Goal: Information Seeking & Learning: Learn about a topic

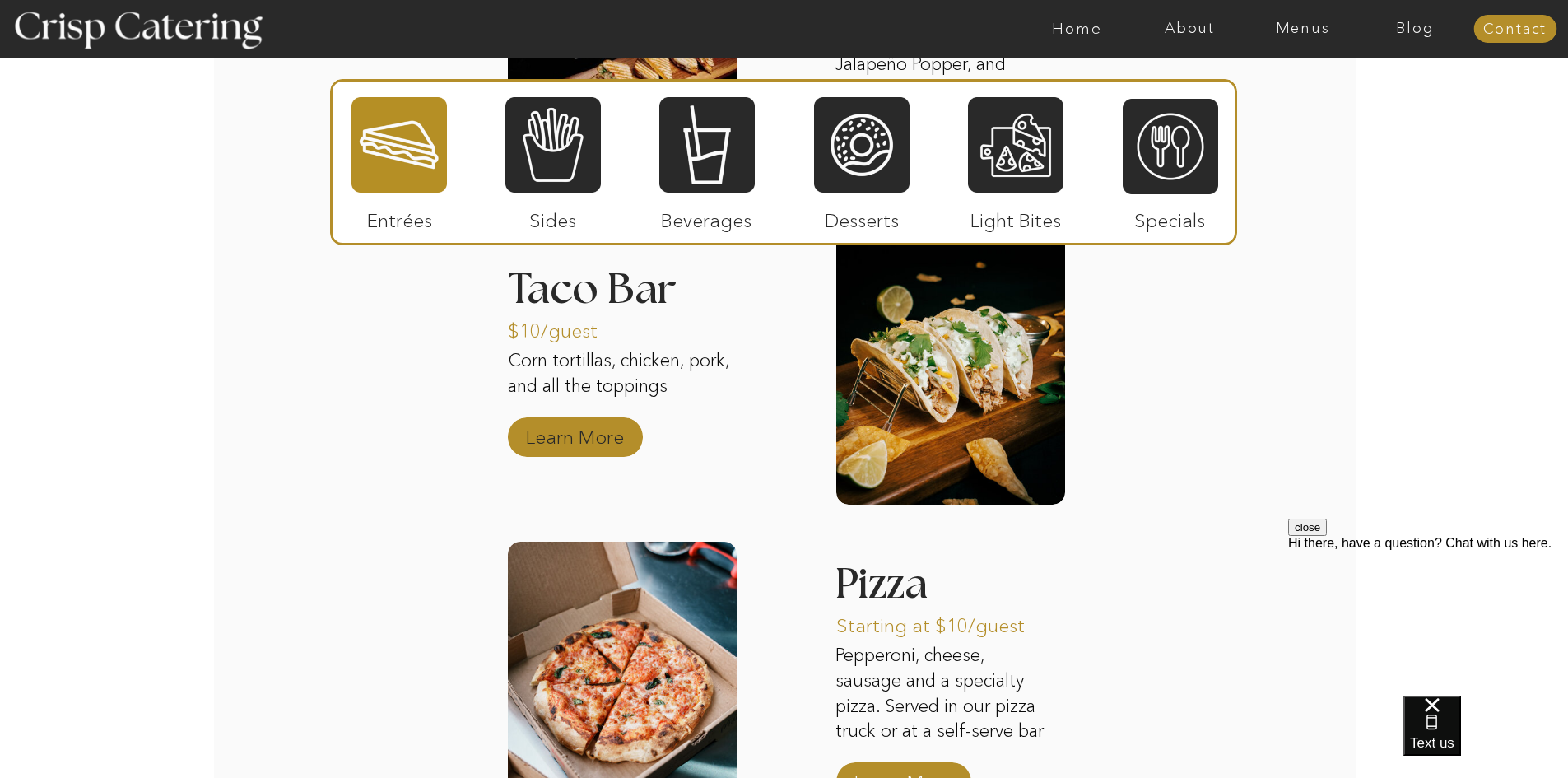
scroll to position [1977, 0]
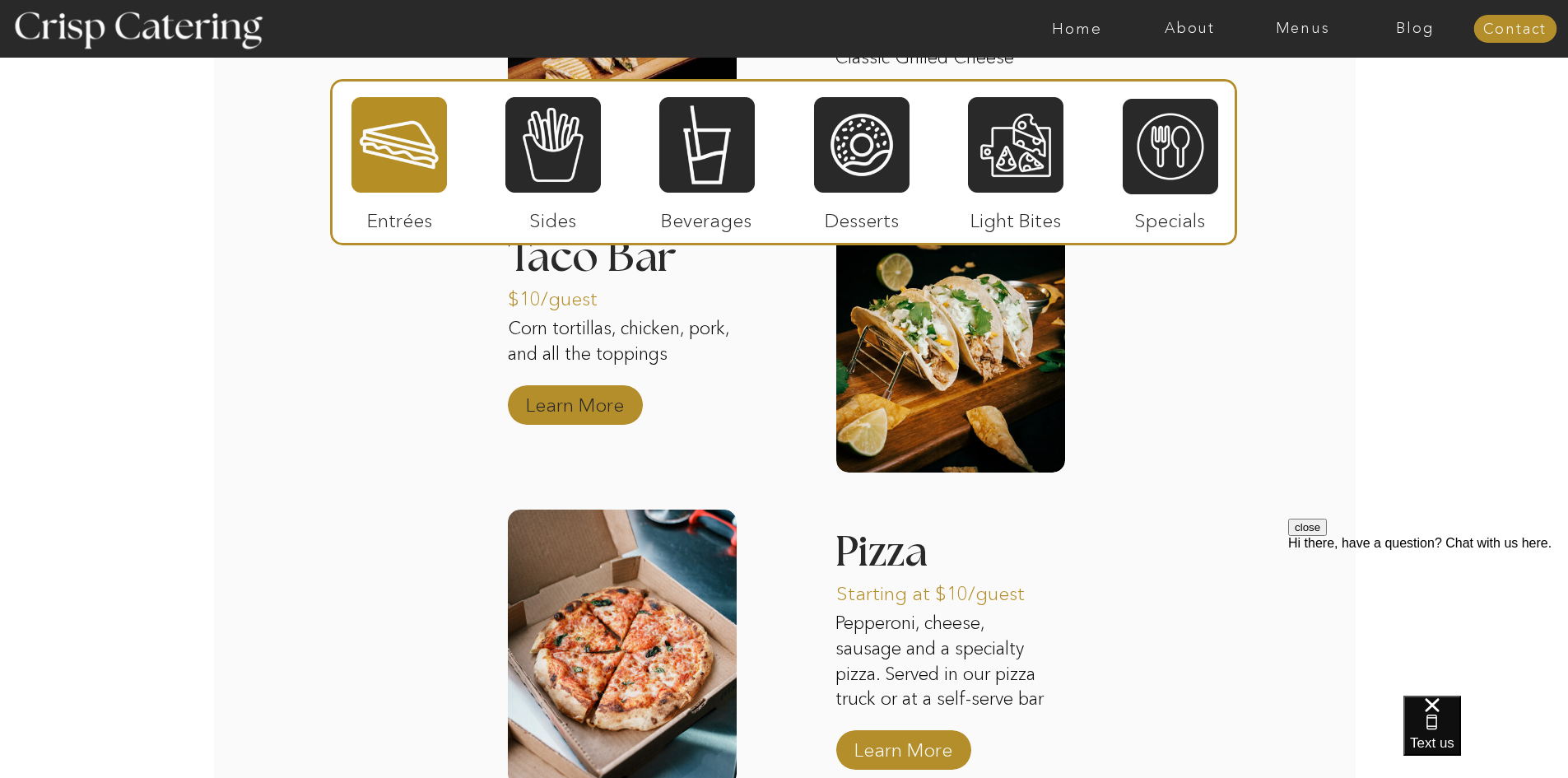
click at [594, 409] on p "Learn More" at bounding box center [575, 401] width 110 height 48
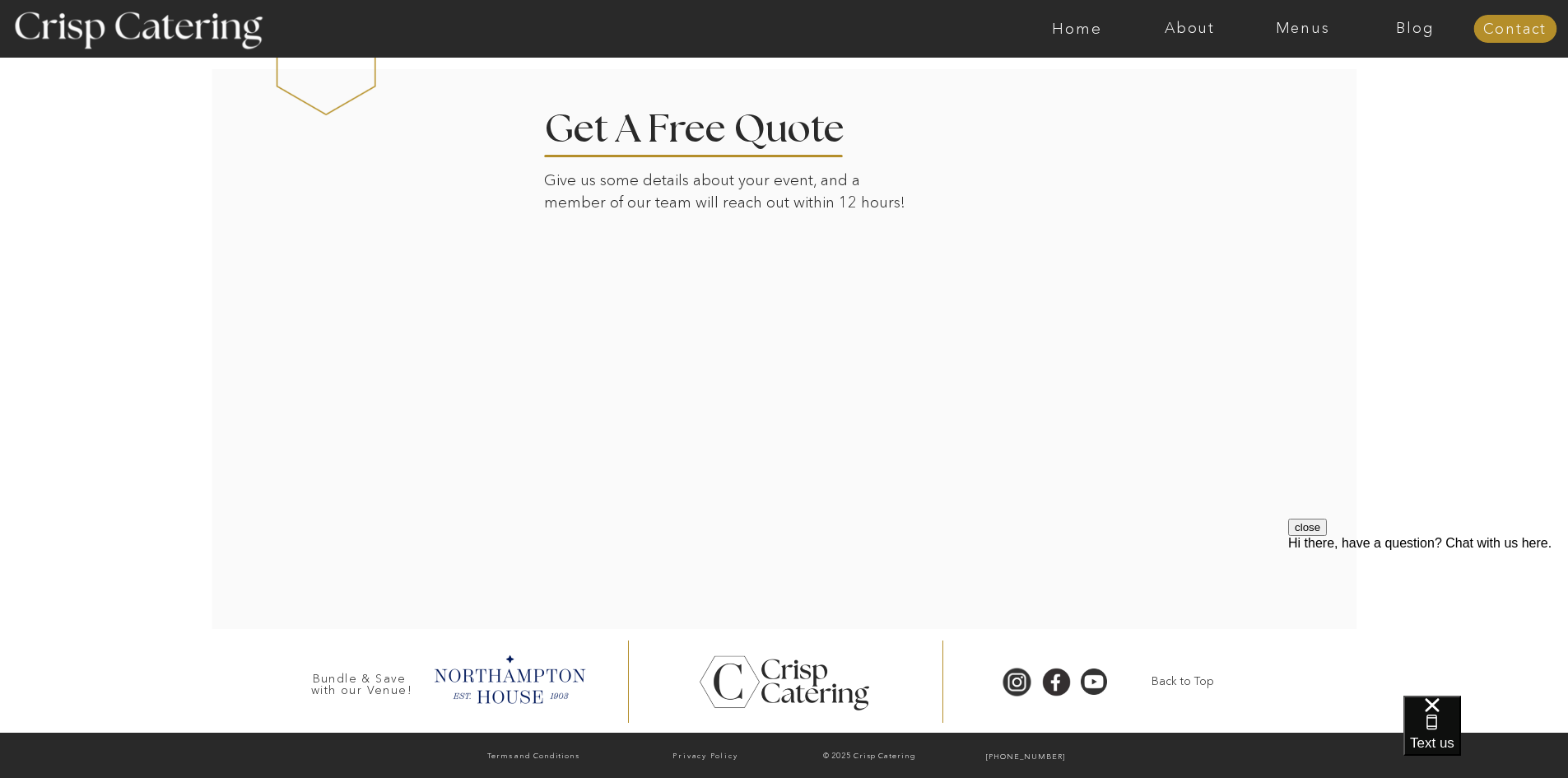
scroll to position [1733, 0]
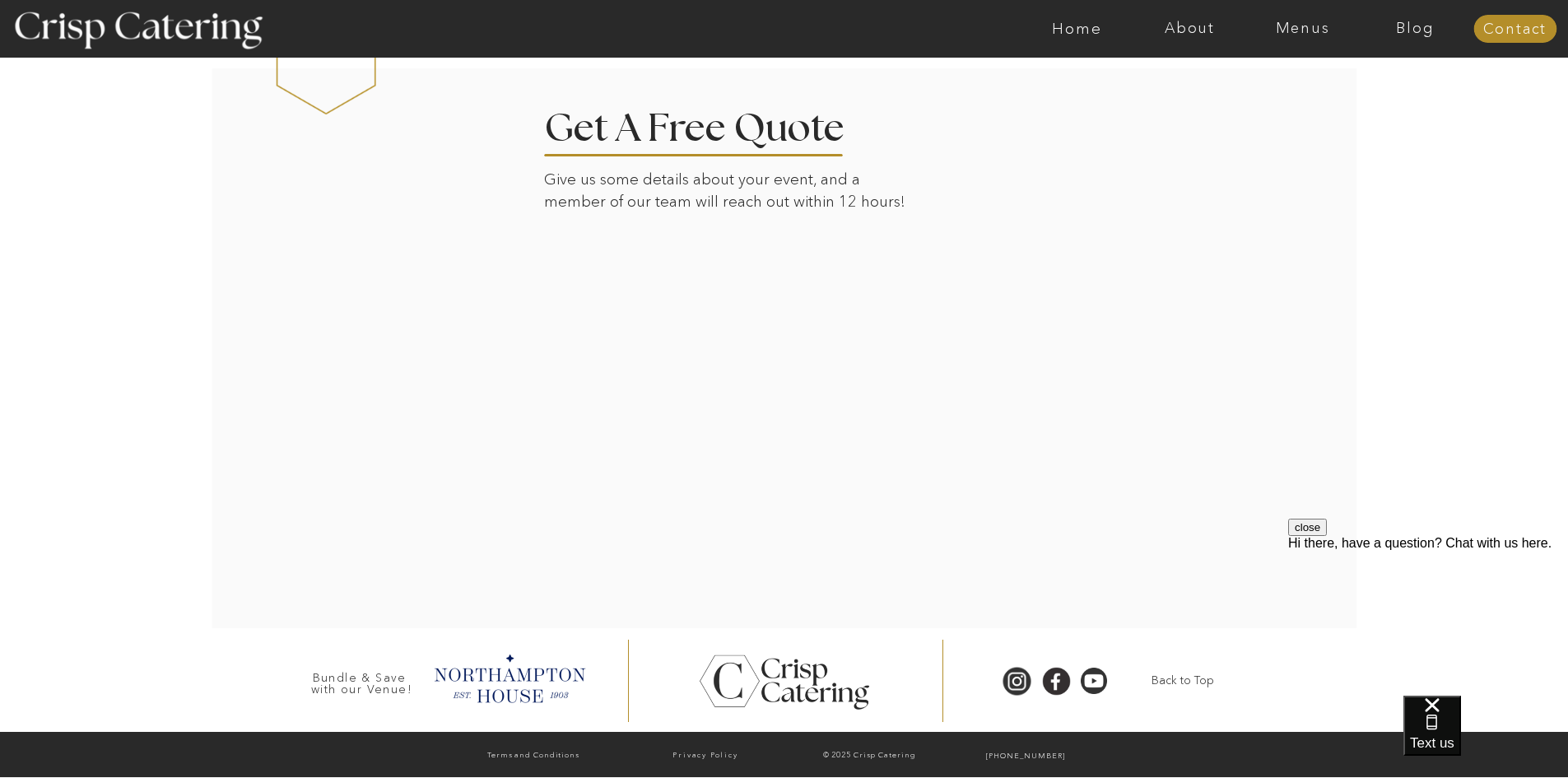
click at [1127, 594] on div at bounding box center [785, 347] width 1147 height 561
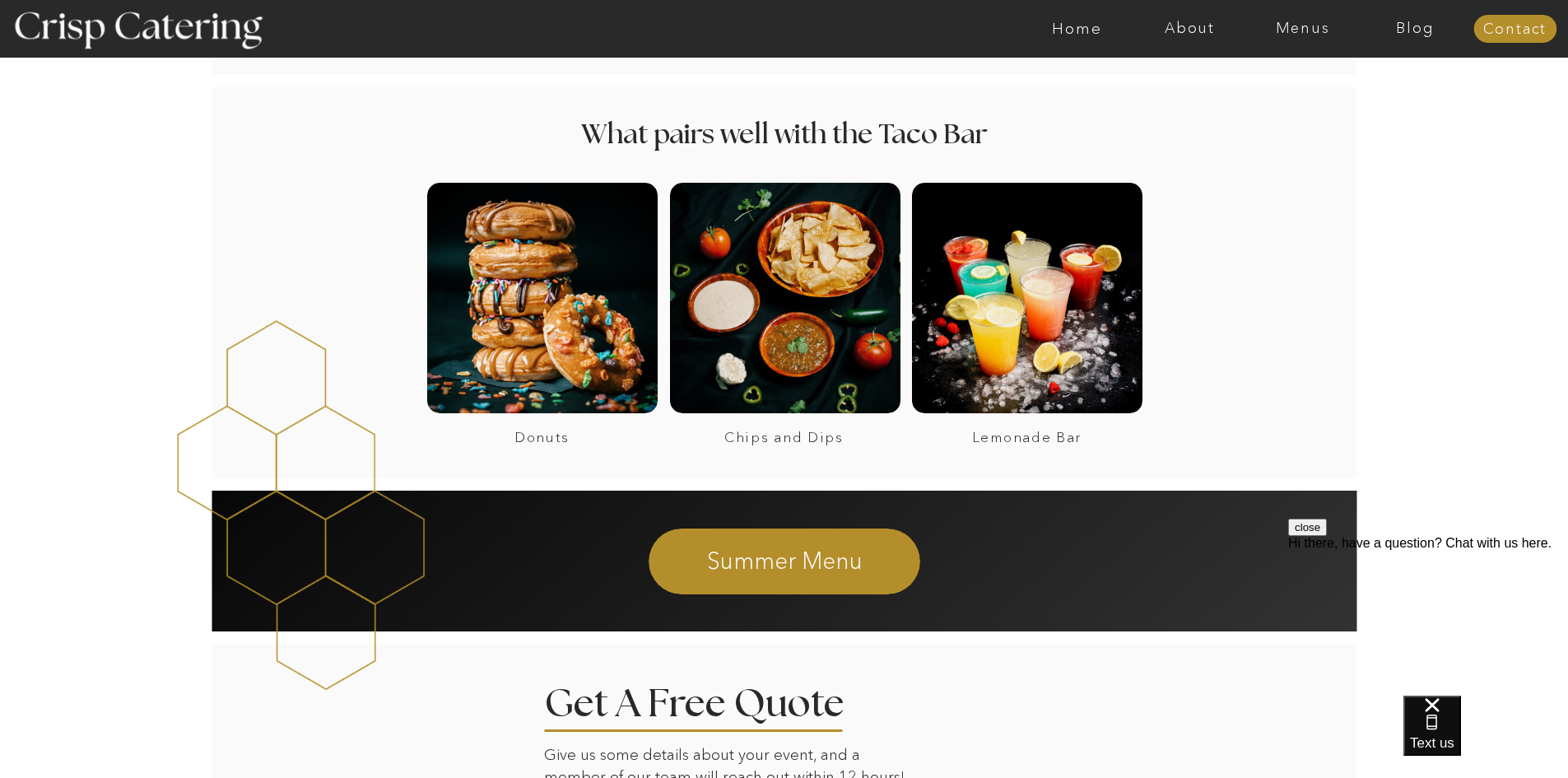
scroll to position [1157, 0]
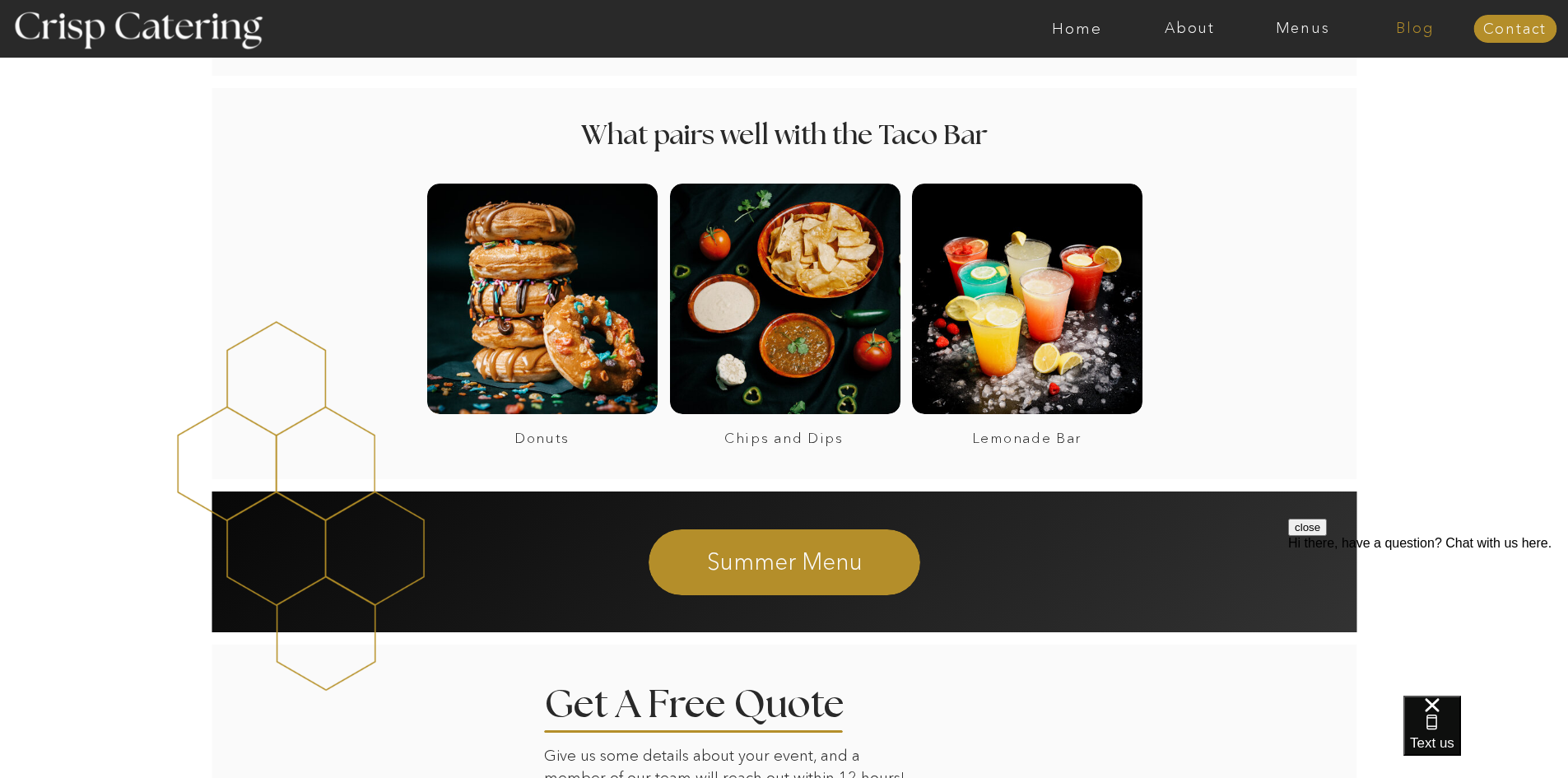
click at [1416, 26] on nav "Blog" at bounding box center [1414, 29] width 112 height 16
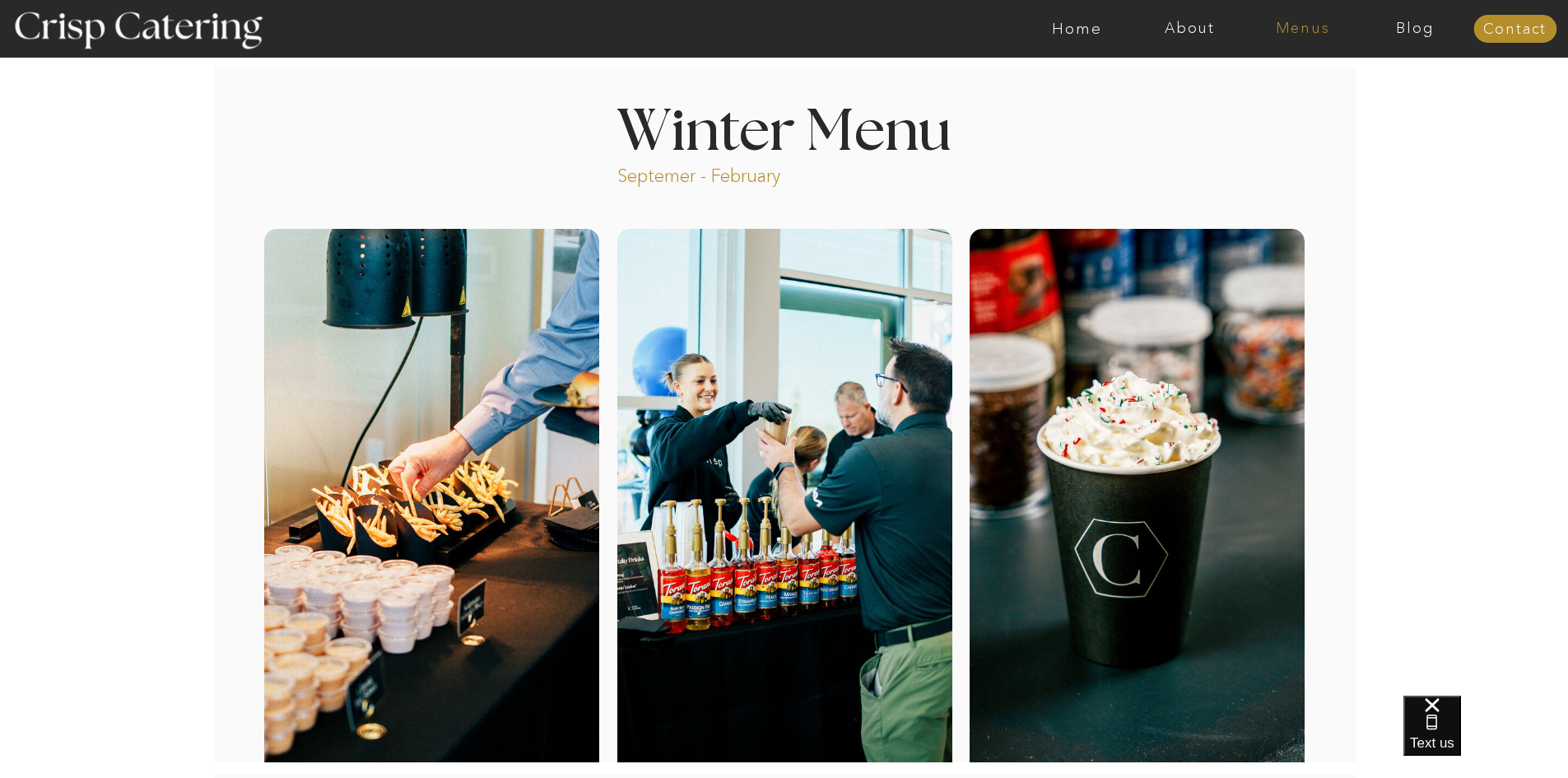
click at [1312, 27] on nav "Menus" at bounding box center [1302, 29] width 112 height 16
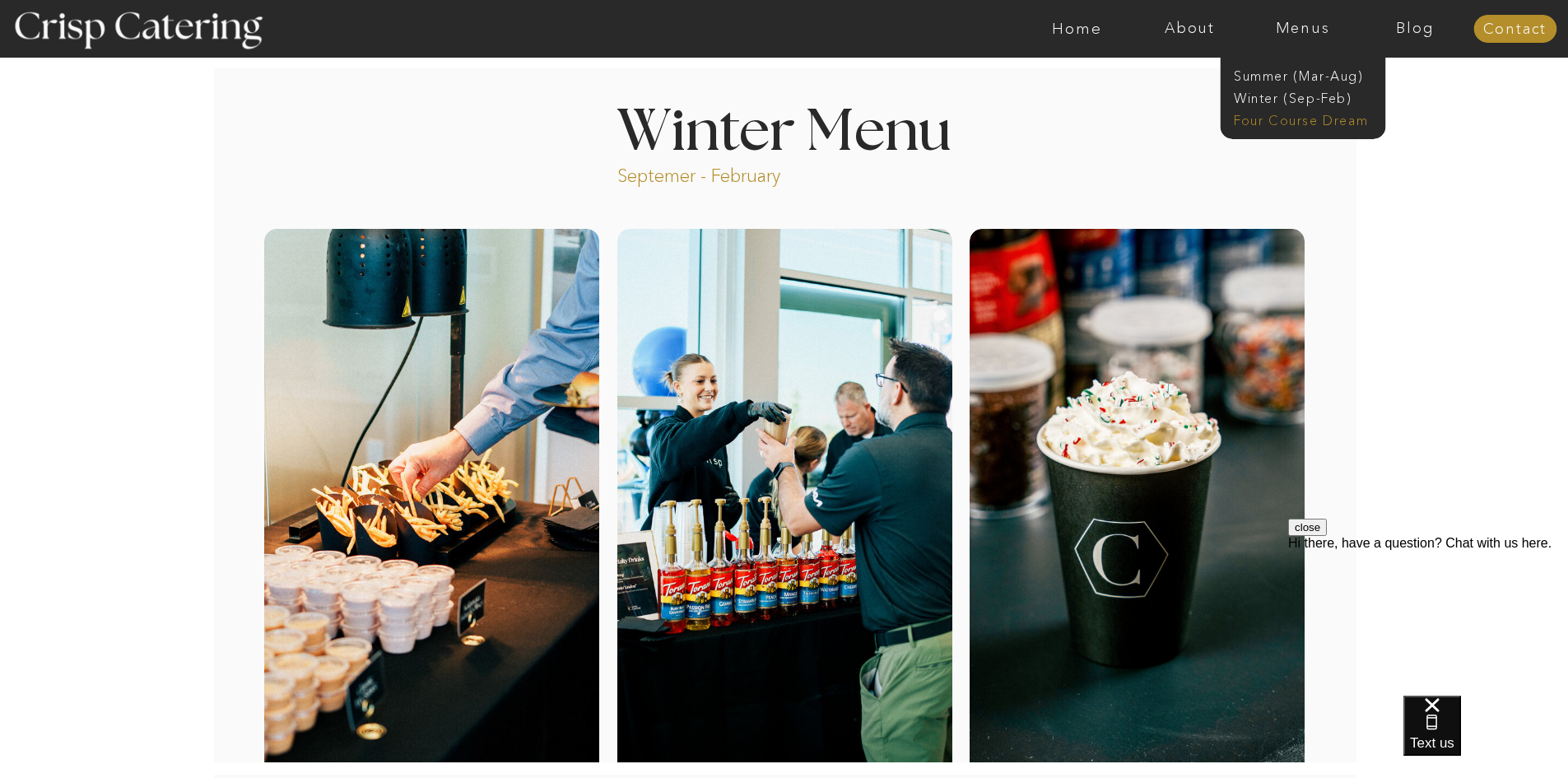
click at [1298, 121] on nav "Four Course Dream" at bounding box center [1307, 119] width 147 height 16
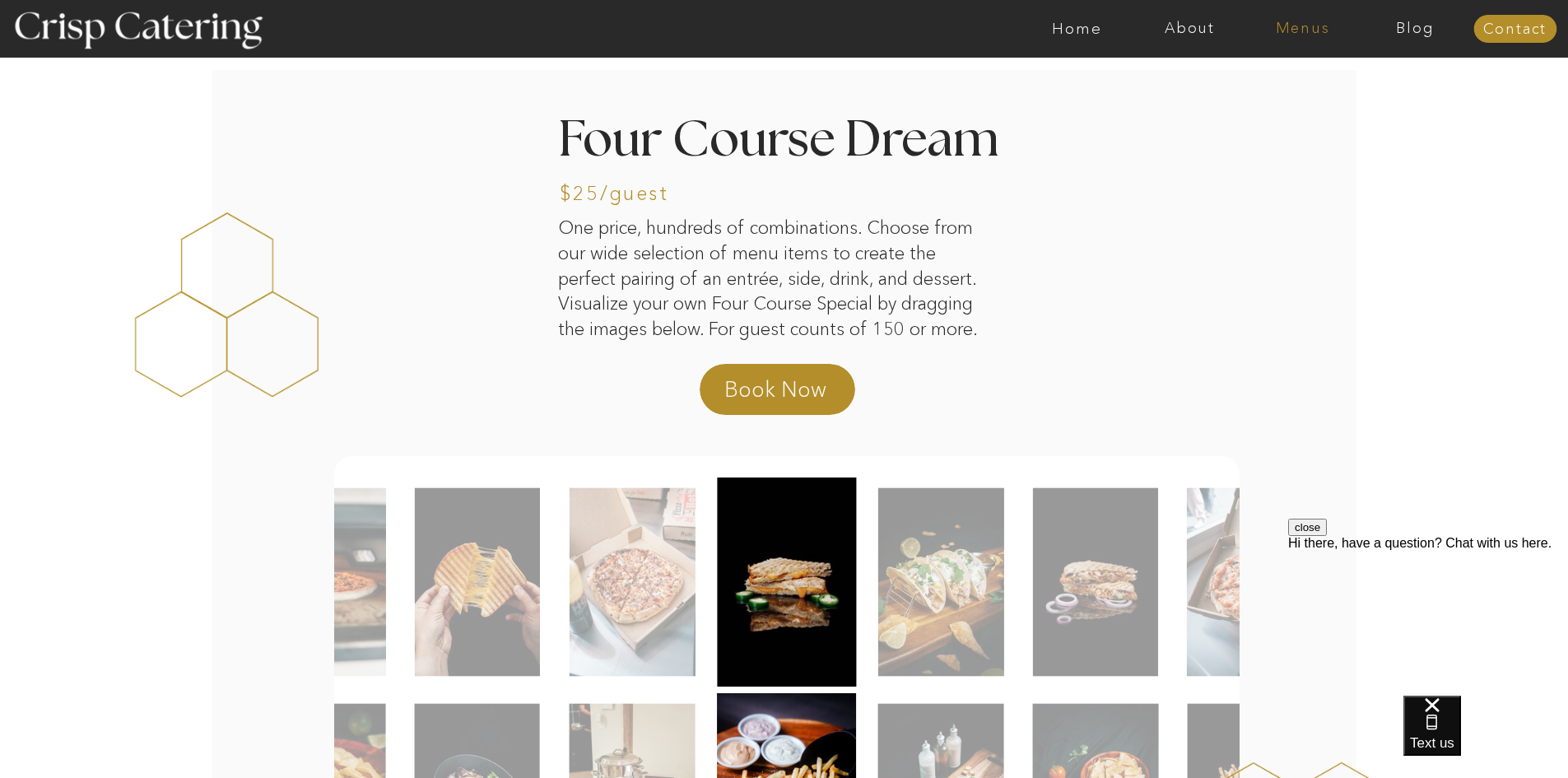
click at [1300, 28] on nav "Menus" at bounding box center [1302, 29] width 112 height 16
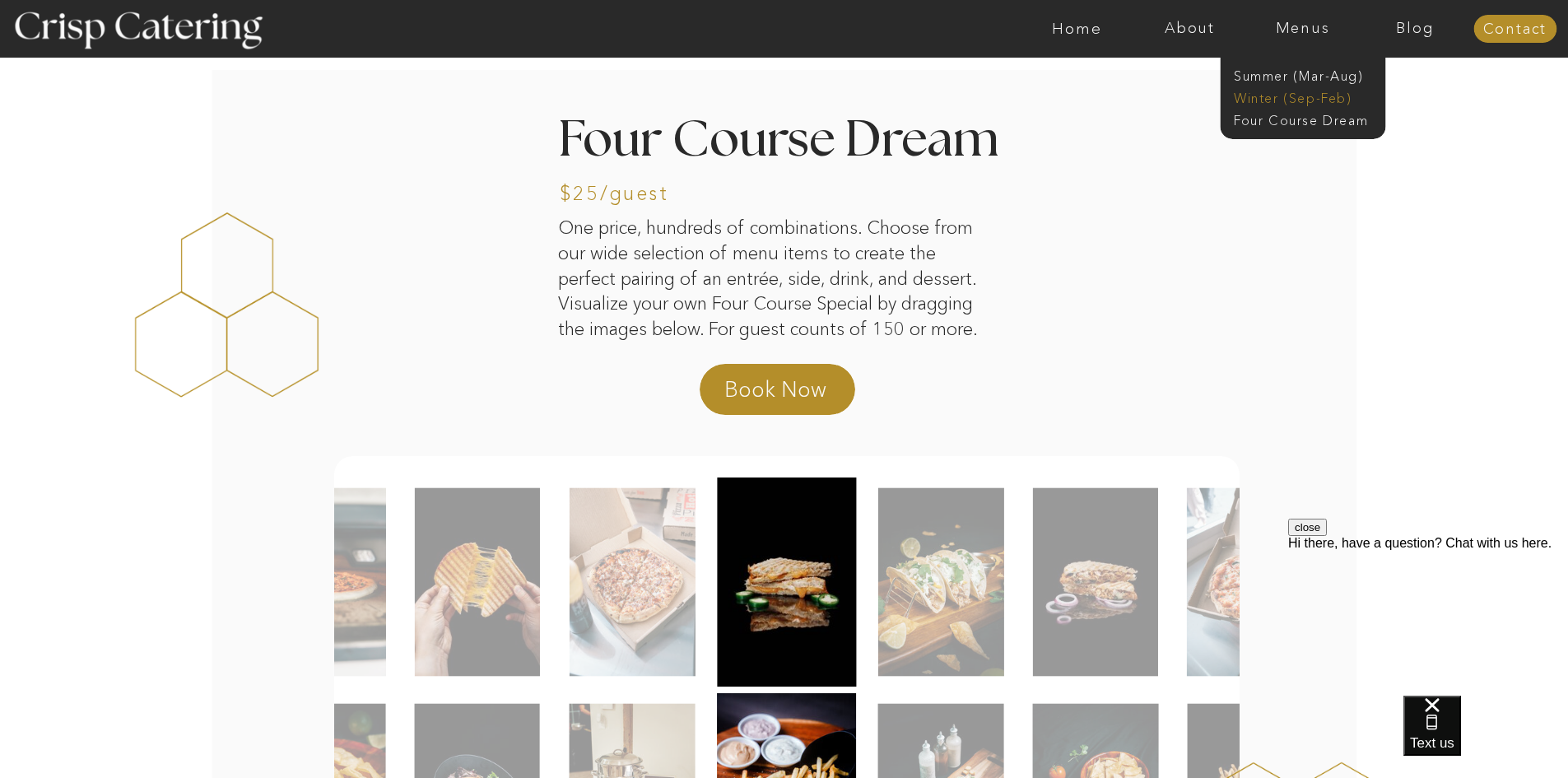
click at [1280, 91] on nav "Winter (Sep-Feb)" at bounding box center [1301, 96] width 135 height 16
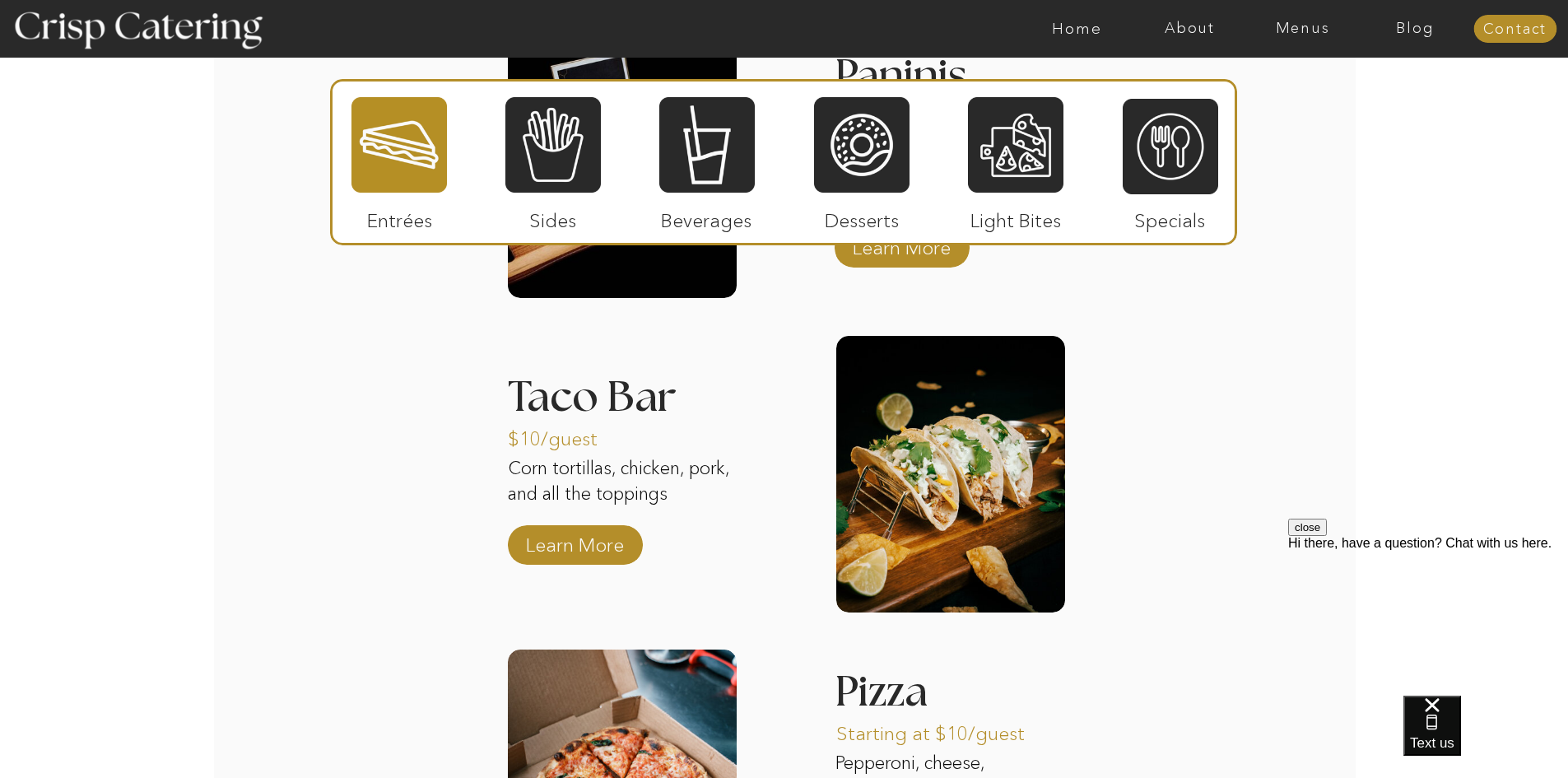
scroll to position [2223, 0]
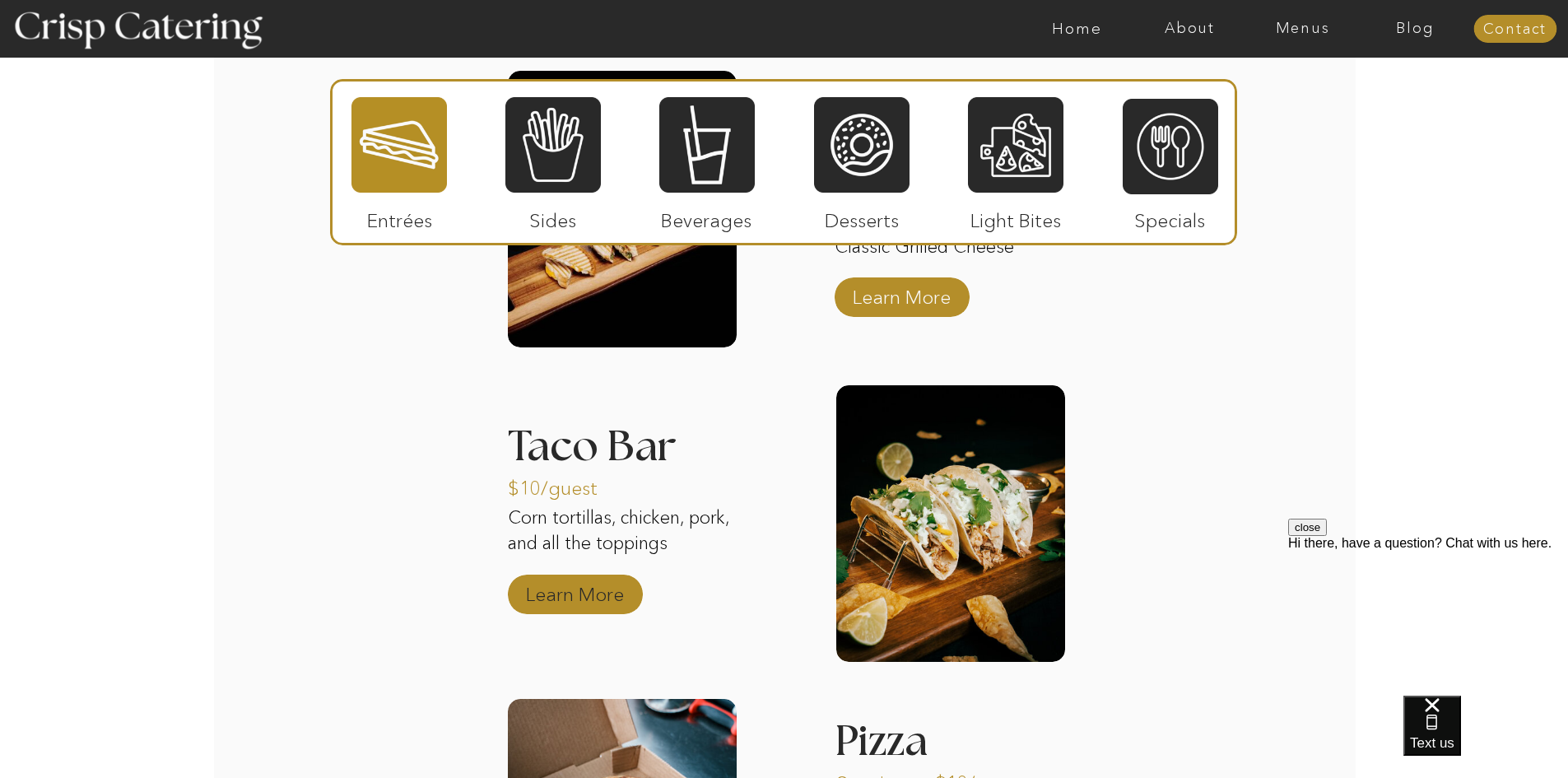
click at [587, 585] on p "Learn More" at bounding box center [575, 591] width 110 height 48
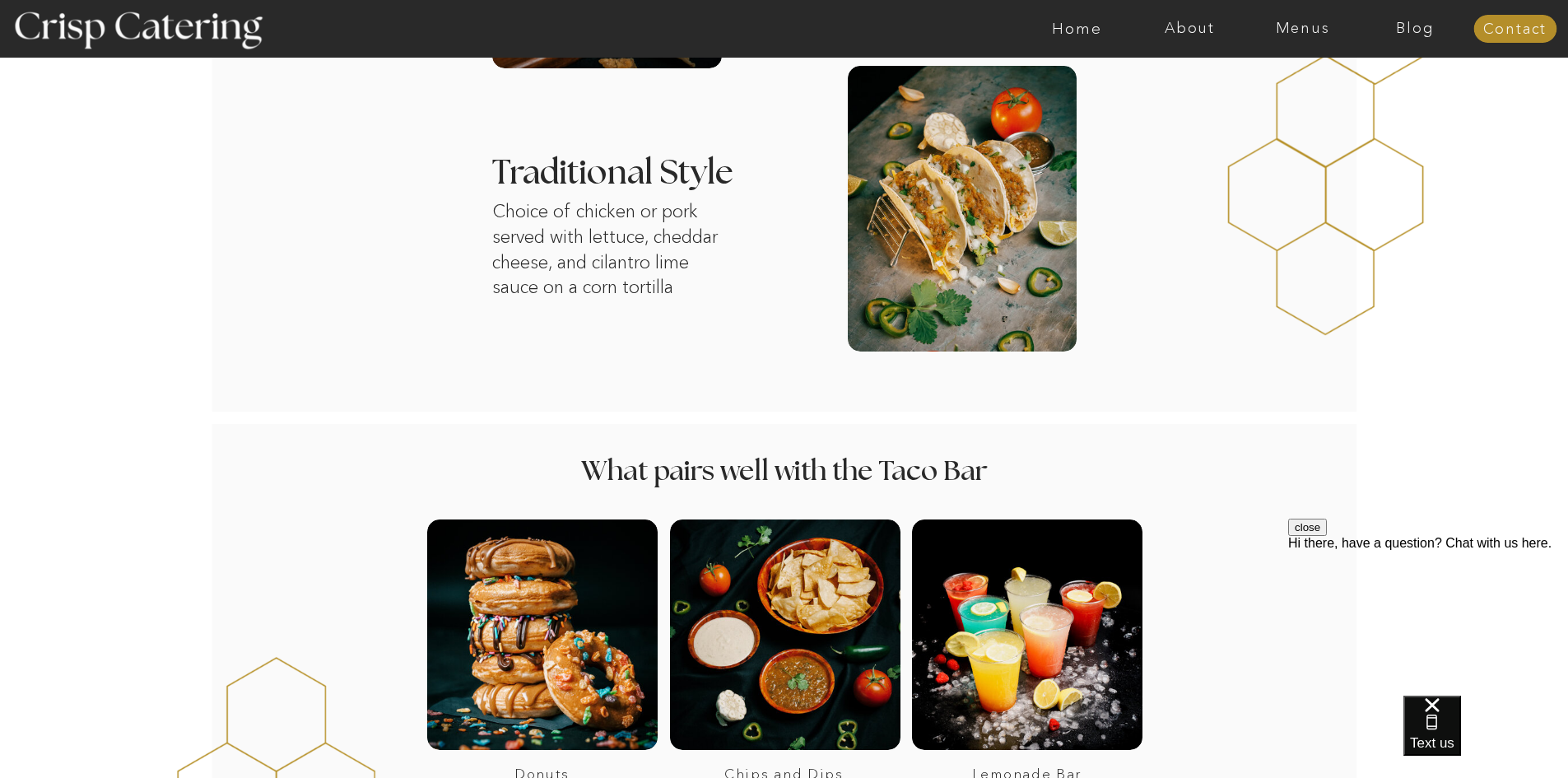
scroll to position [824, 0]
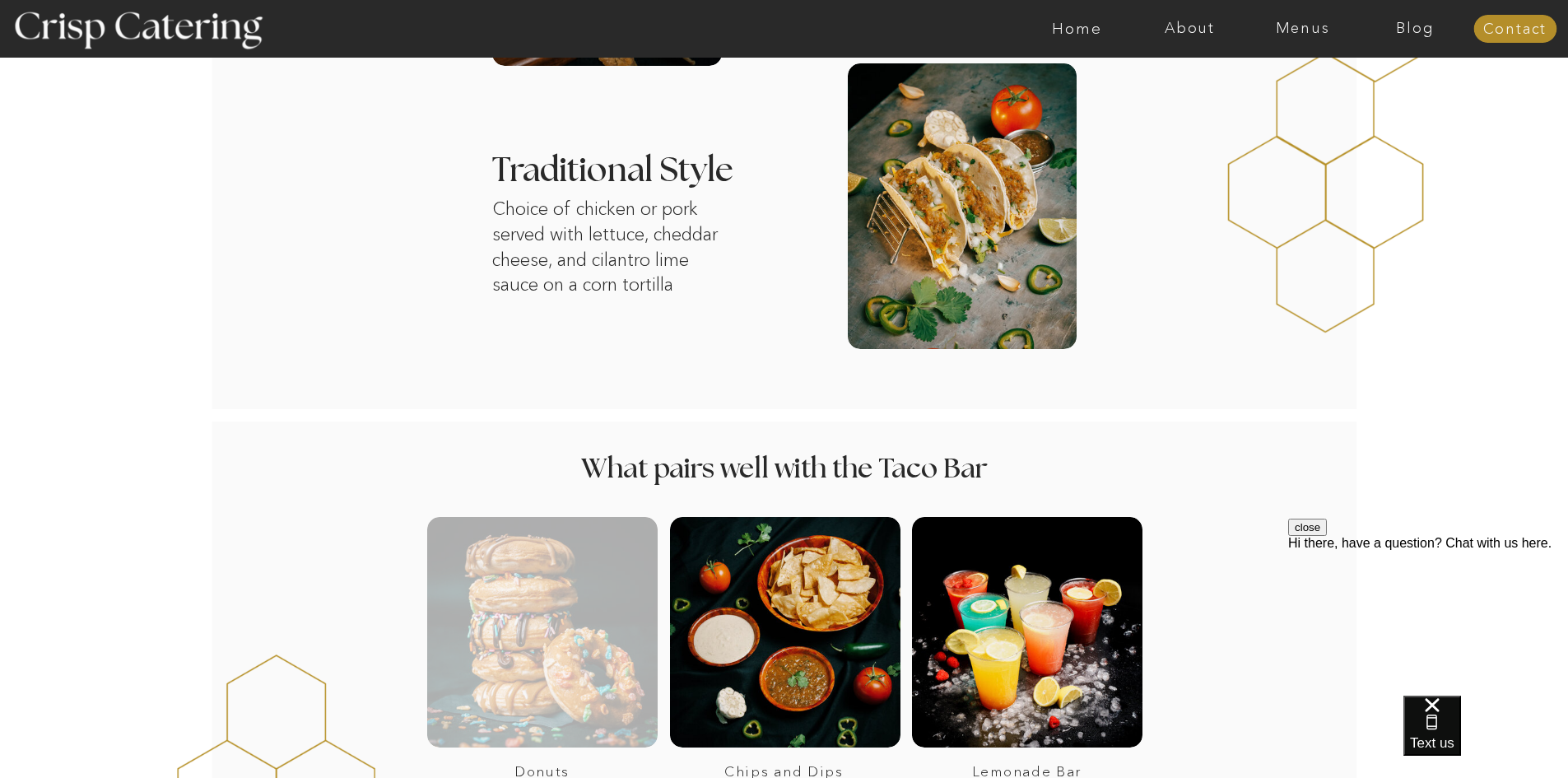
click at [582, 646] on div at bounding box center [543, 633] width 230 height 230
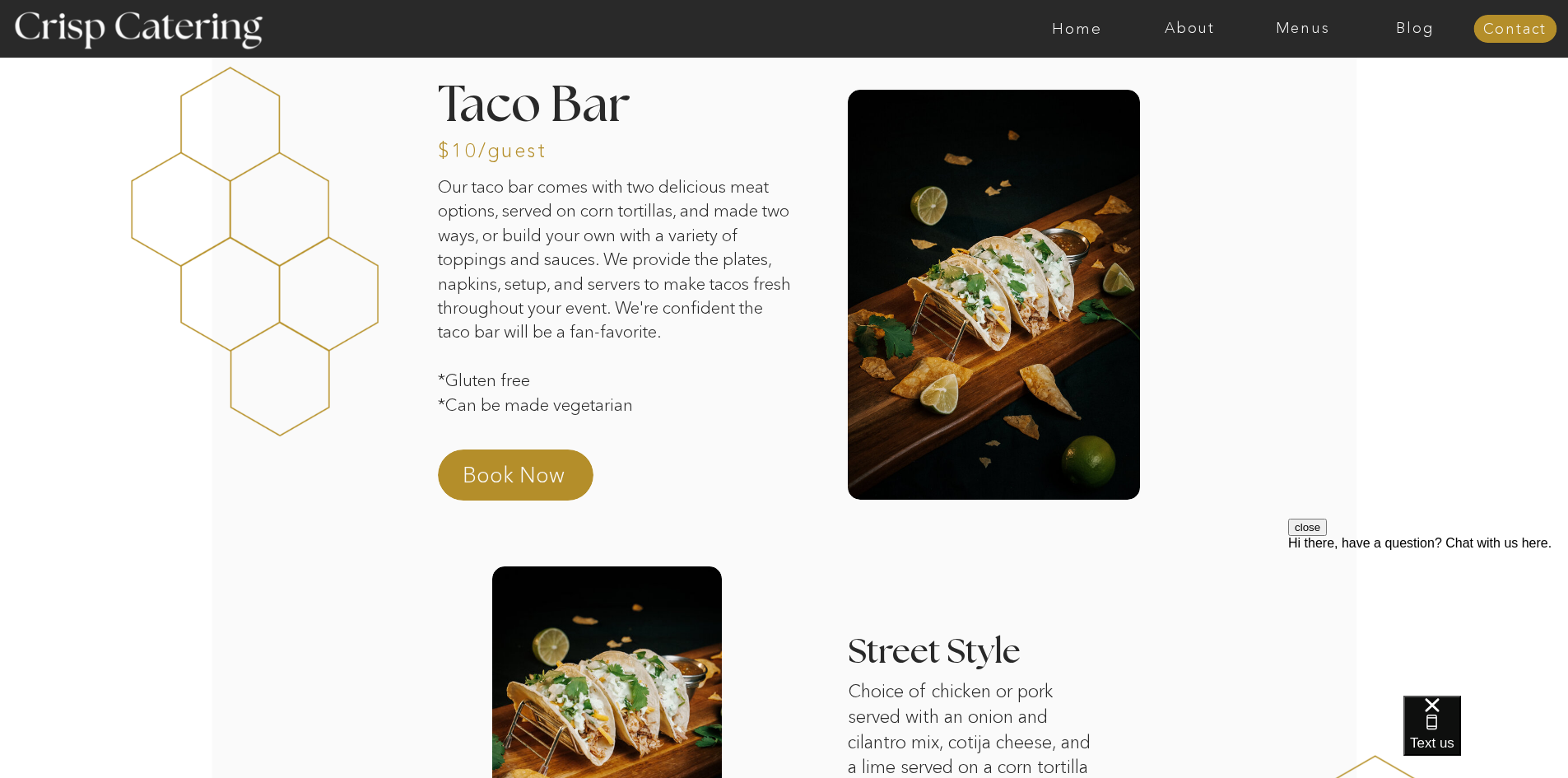
scroll to position [0, 0]
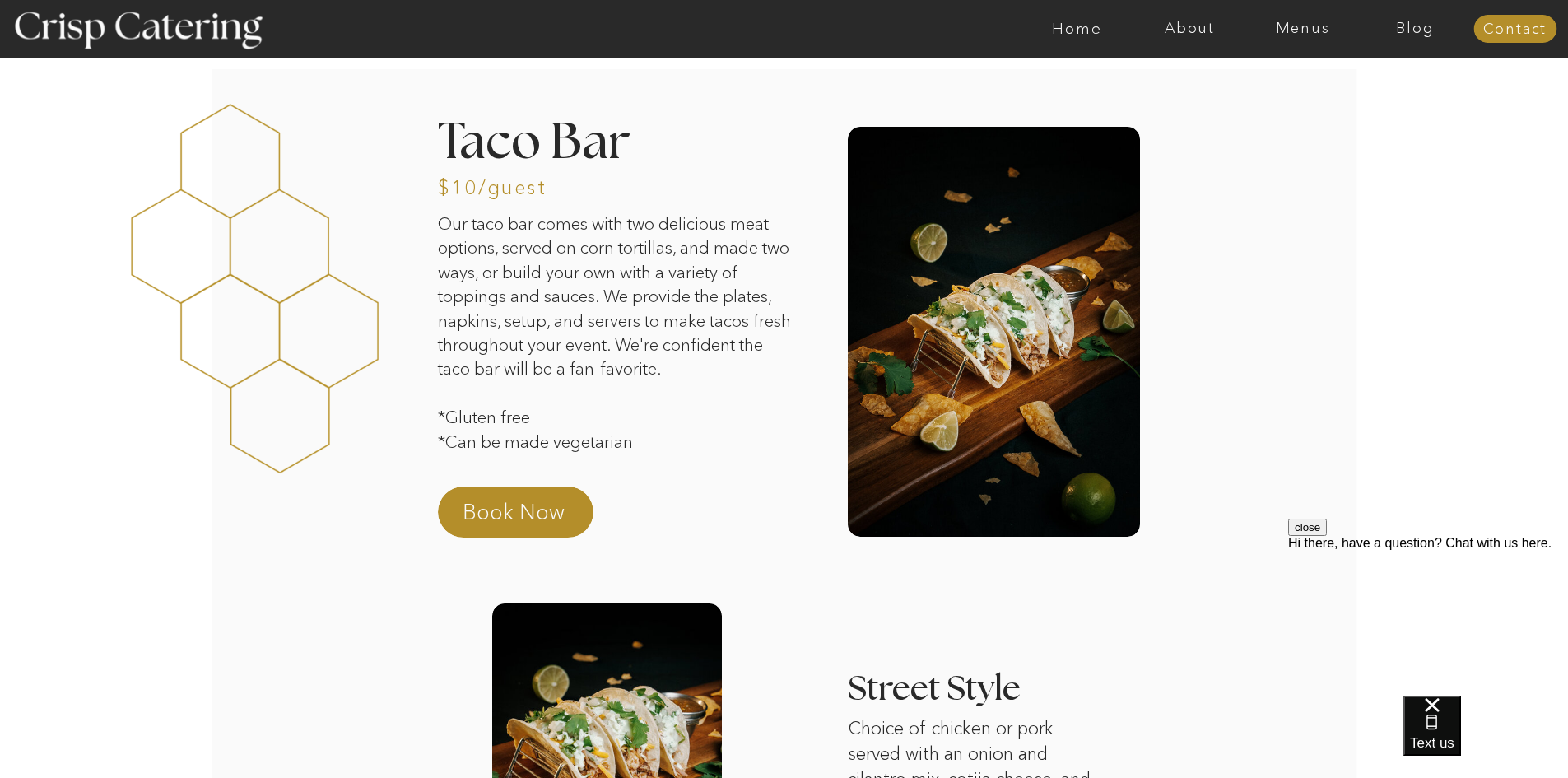
click at [1292, 26] on nav "Menus" at bounding box center [1302, 29] width 112 height 16
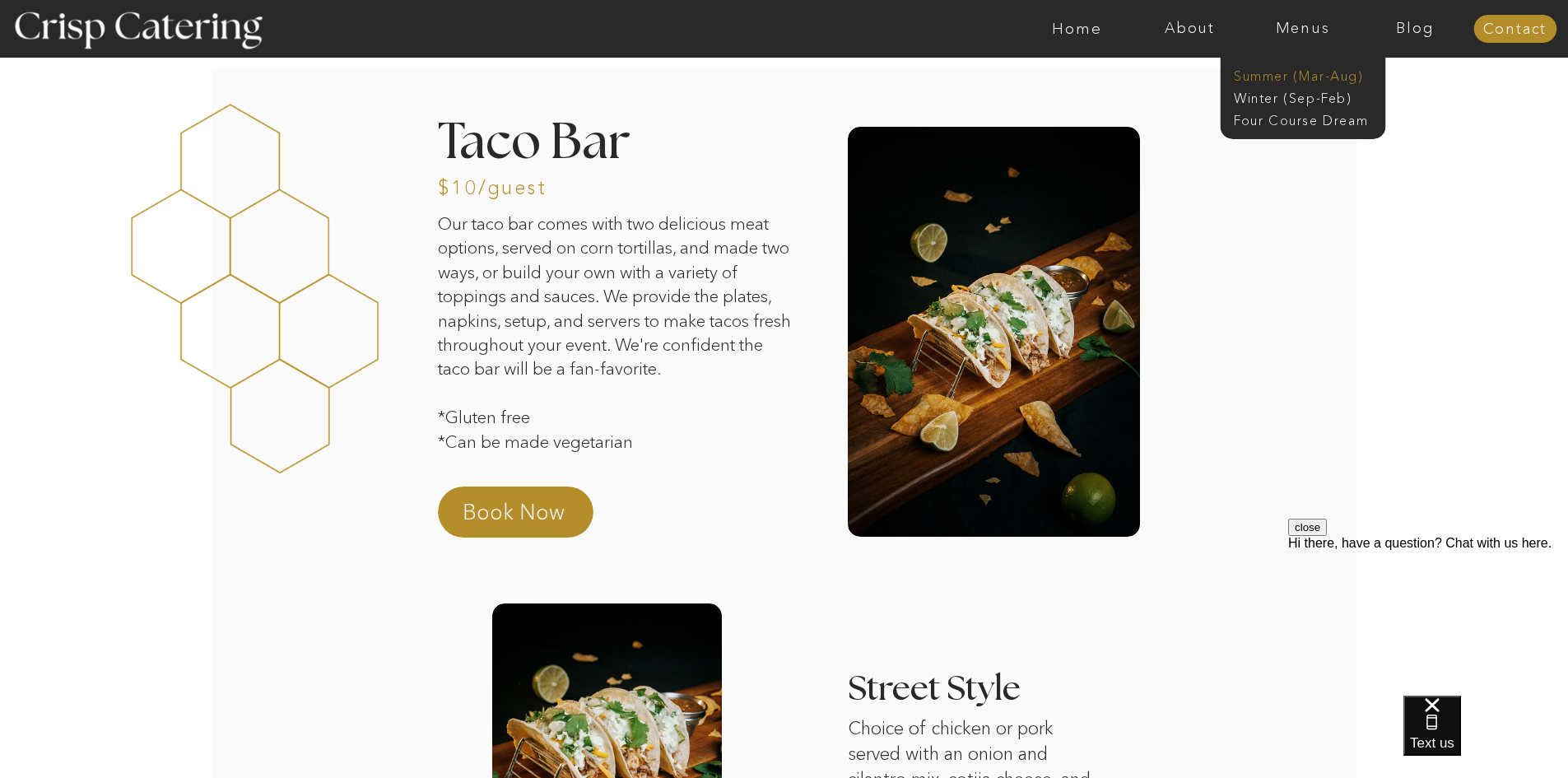
click at [1276, 70] on nav "Summer (Mar-Aug)" at bounding box center [1307, 74] width 147 height 16
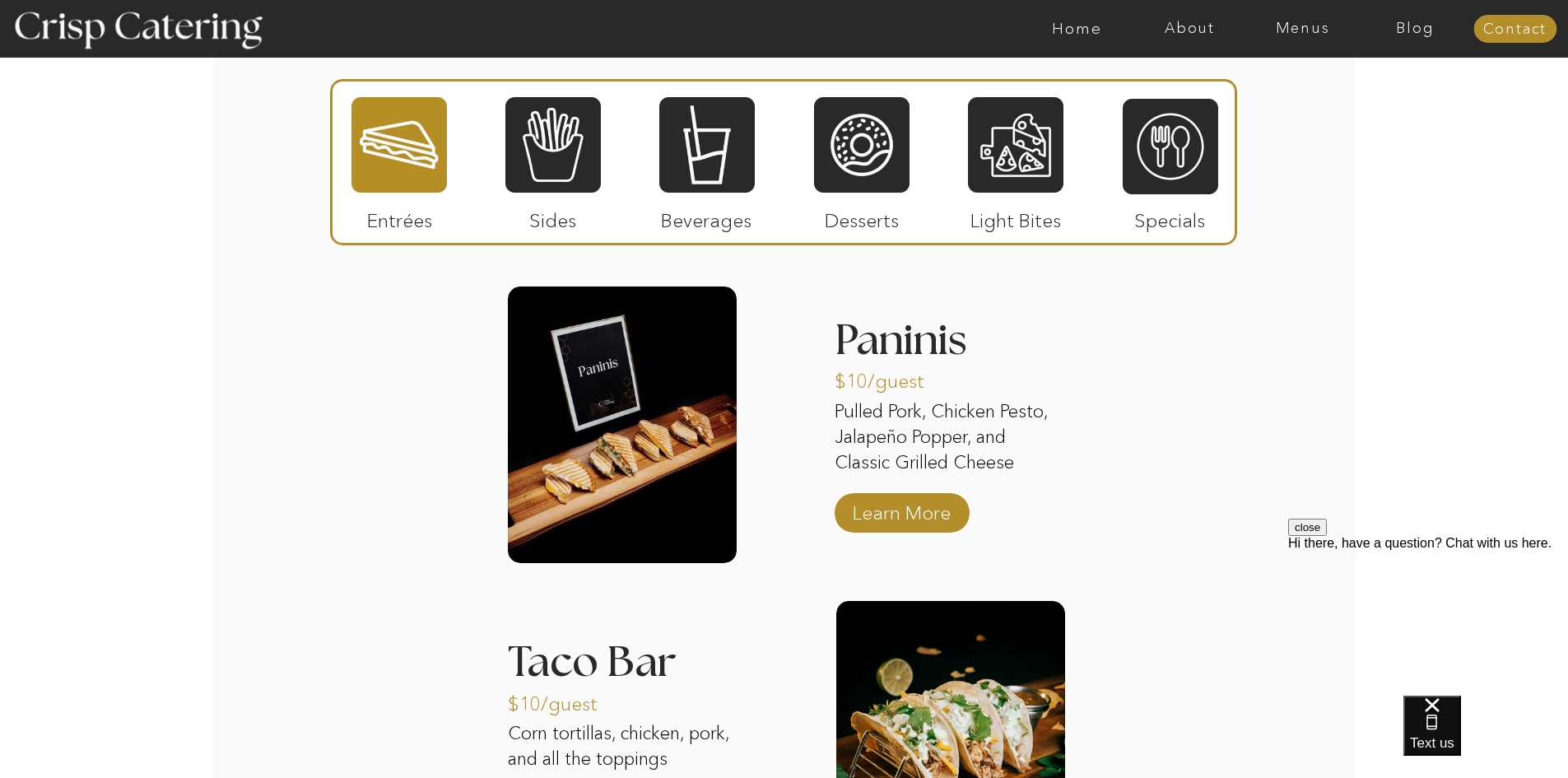
scroll to position [1077, 0]
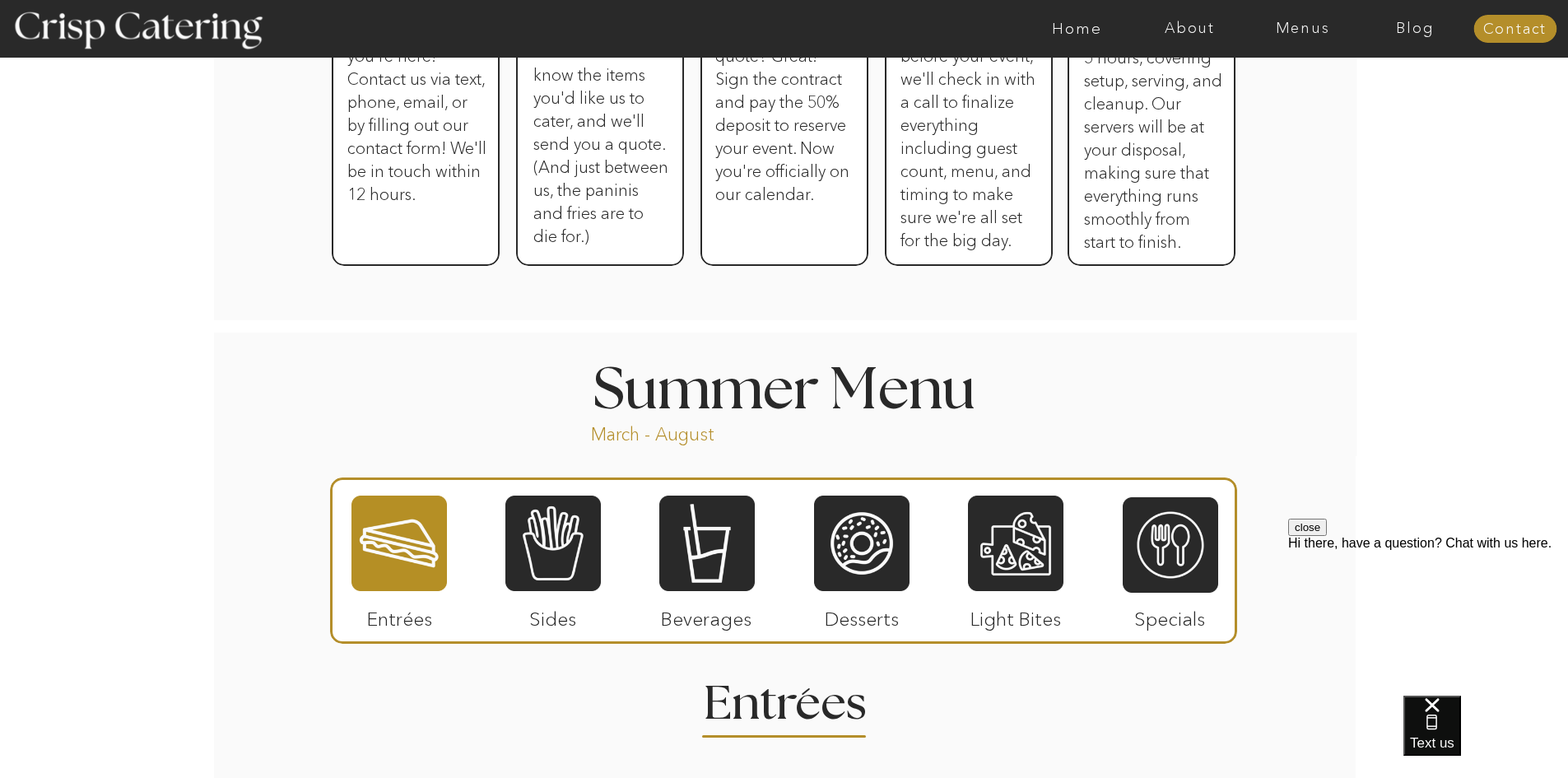
click at [868, 553] on div at bounding box center [862, 544] width 96 height 99
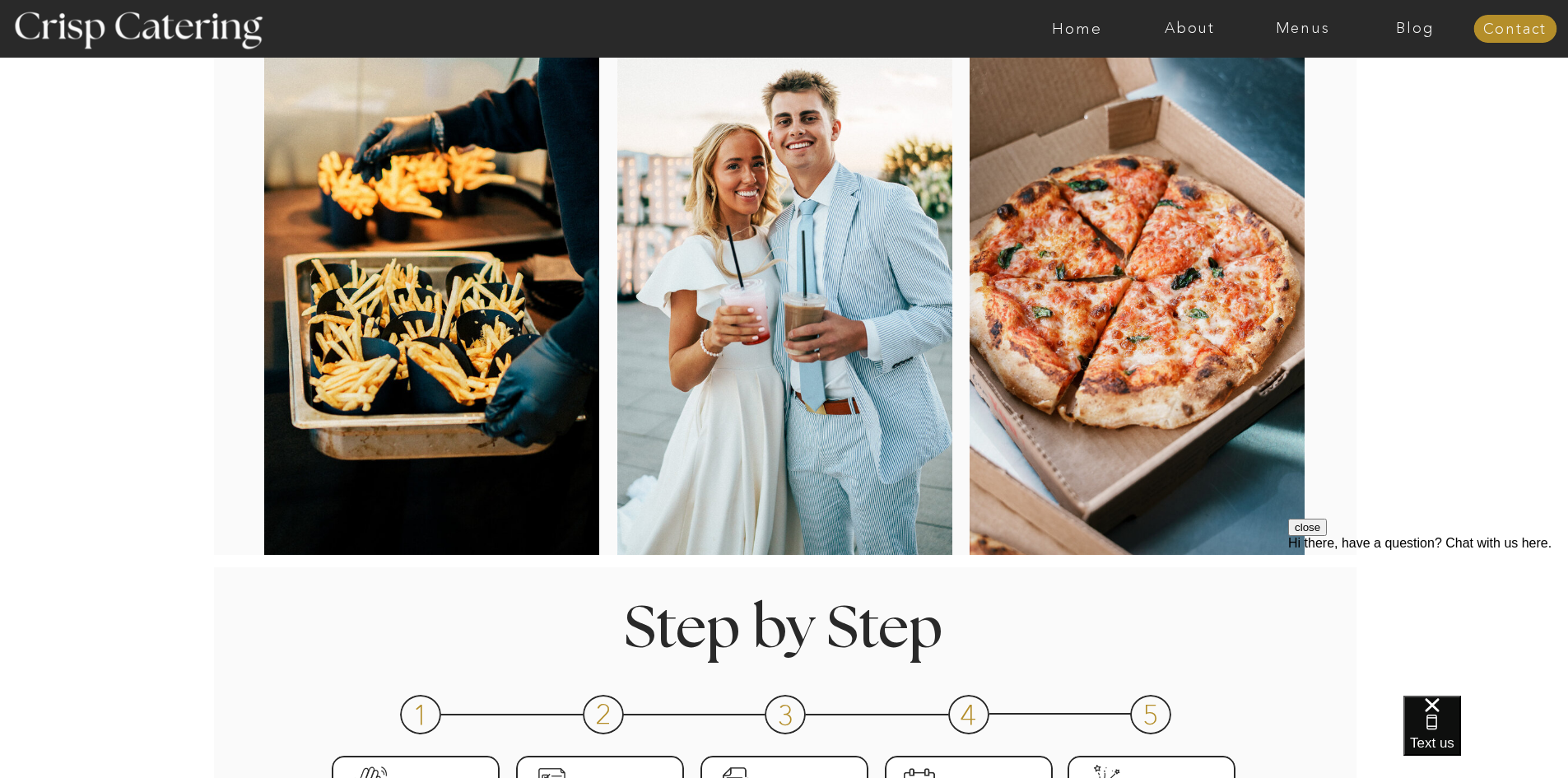
scroll to position [0, 0]
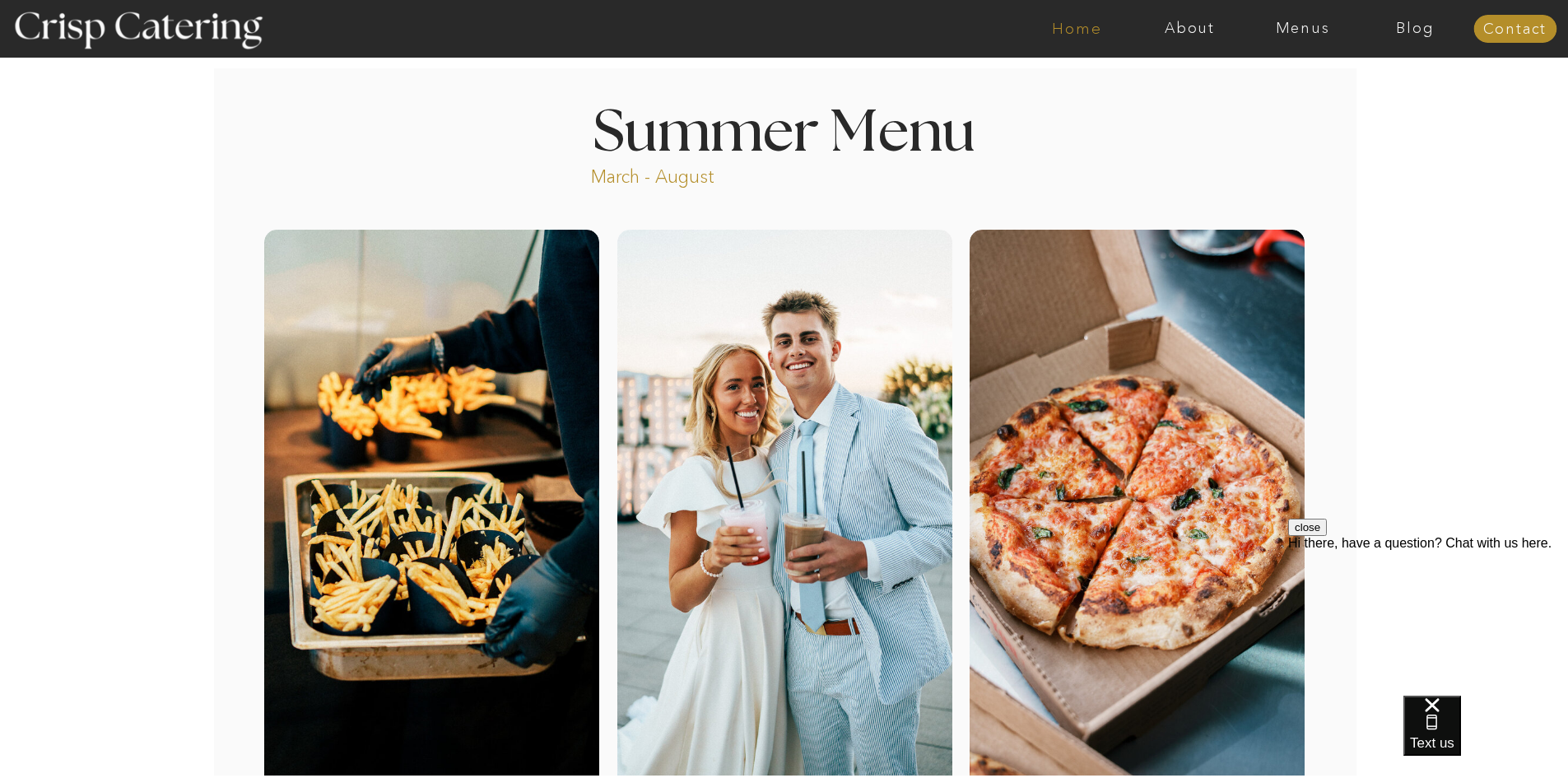
click at [1083, 36] on nav "Home" at bounding box center [1076, 29] width 112 height 16
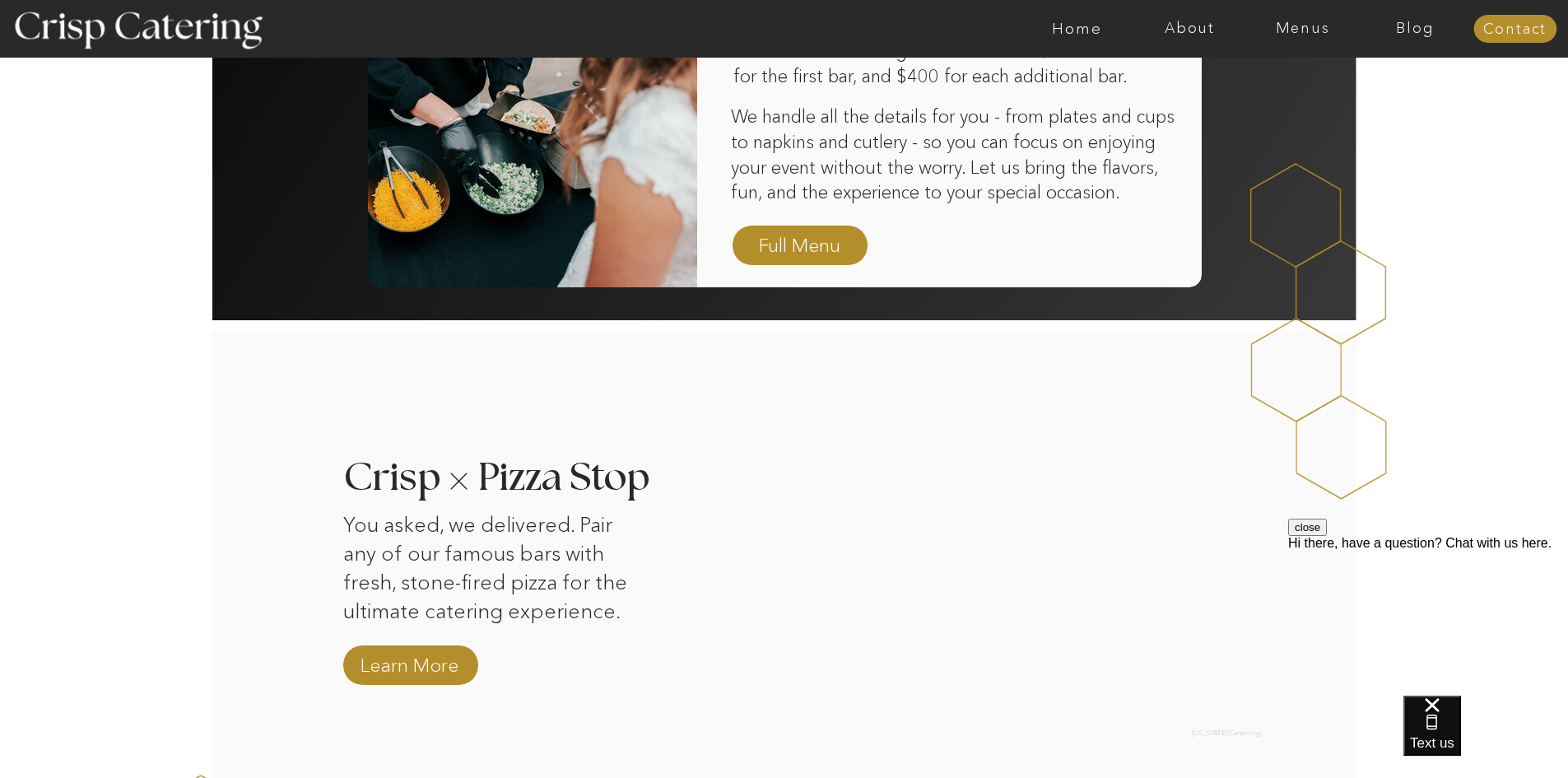
scroll to position [1235, 0]
